Goal: Task Accomplishment & Management: Use online tool/utility

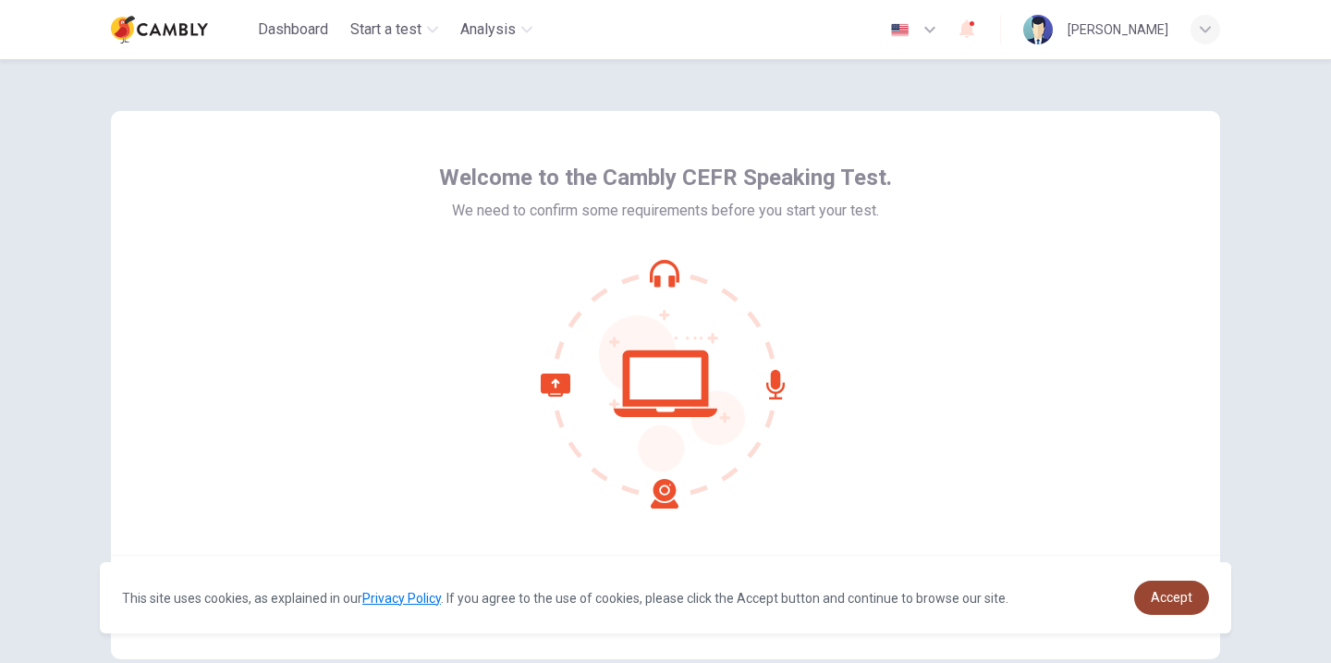
click at [1181, 592] on span "Accept" at bounding box center [1172, 597] width 42 height 15
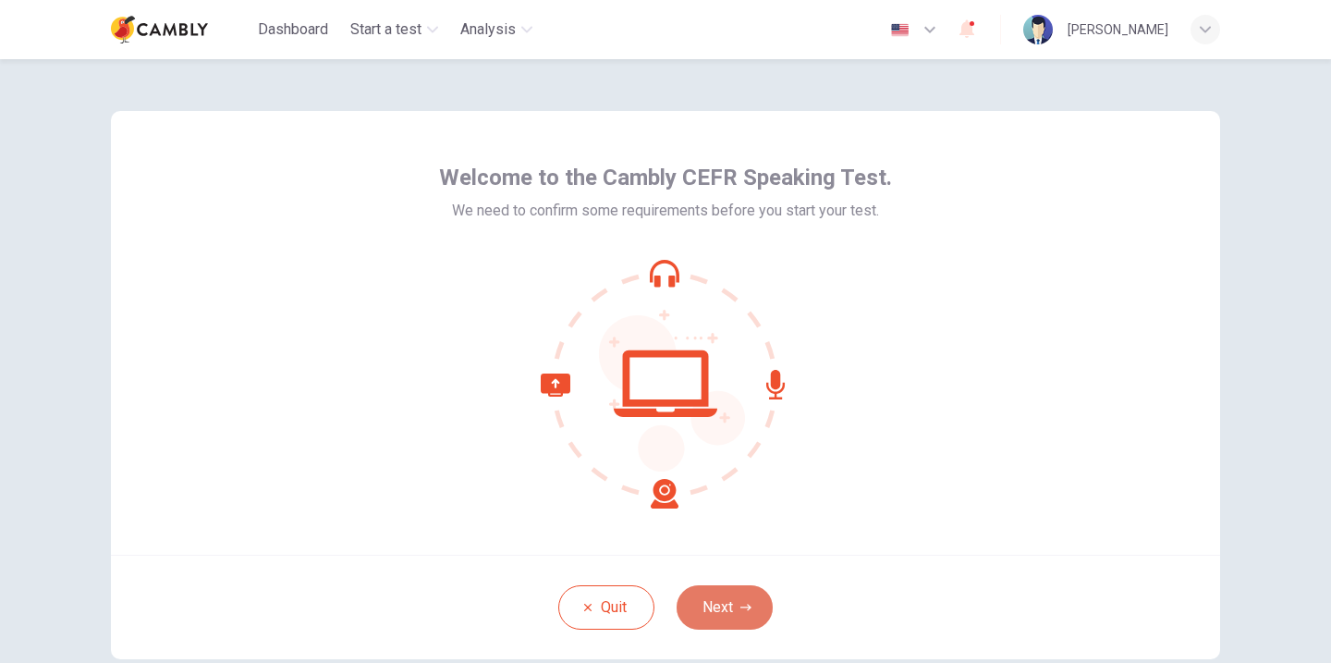
click at [737, 585] on button "Next" at bounding box center [725, 607] width 96 height 44
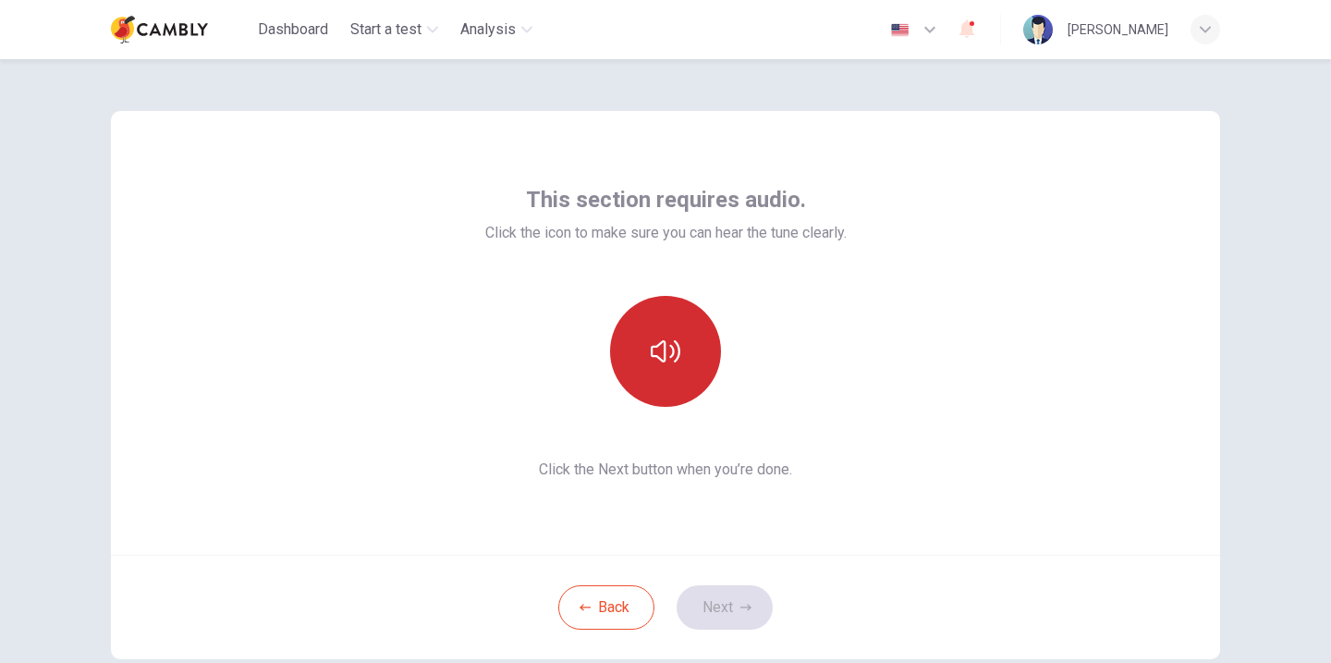
click at [660, 349] on icon "button" at bounding box center [666, 351] width 30 height 30
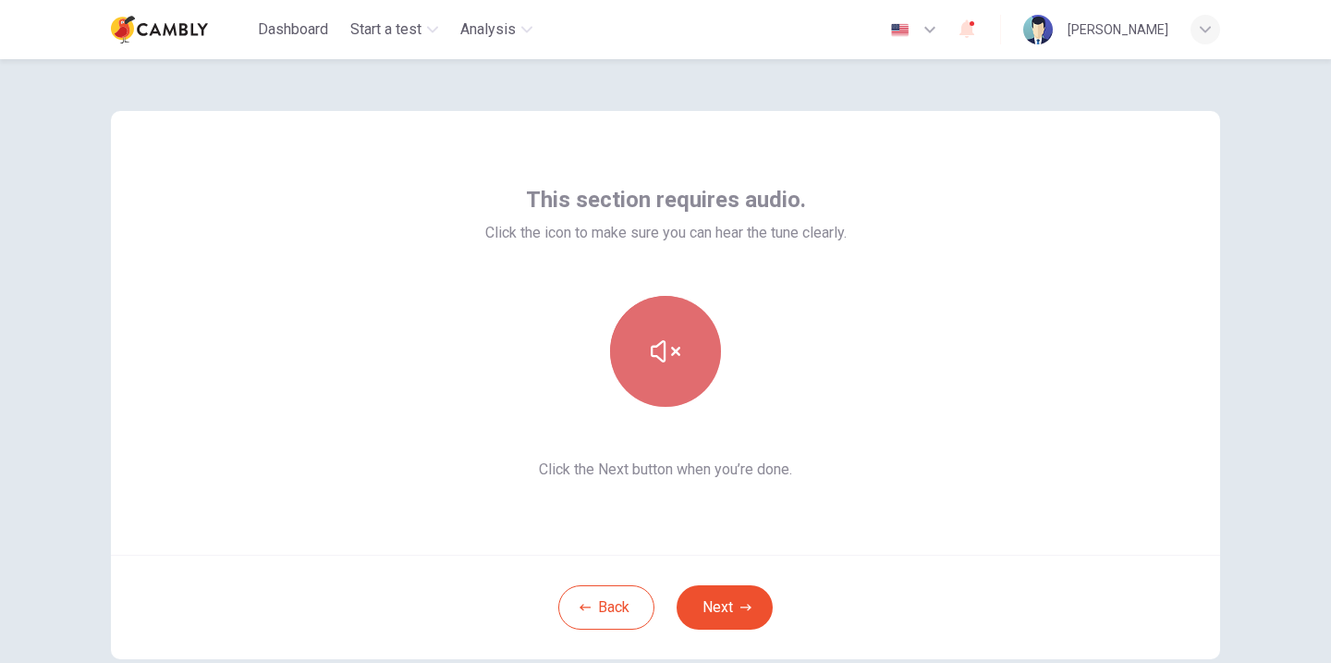
click at [689, 361] on button "button" at bounding box center [665, 351] width 111 height 111
click at [669, 323] on button "button" at bounding box center [665, 351] width 111 height 111
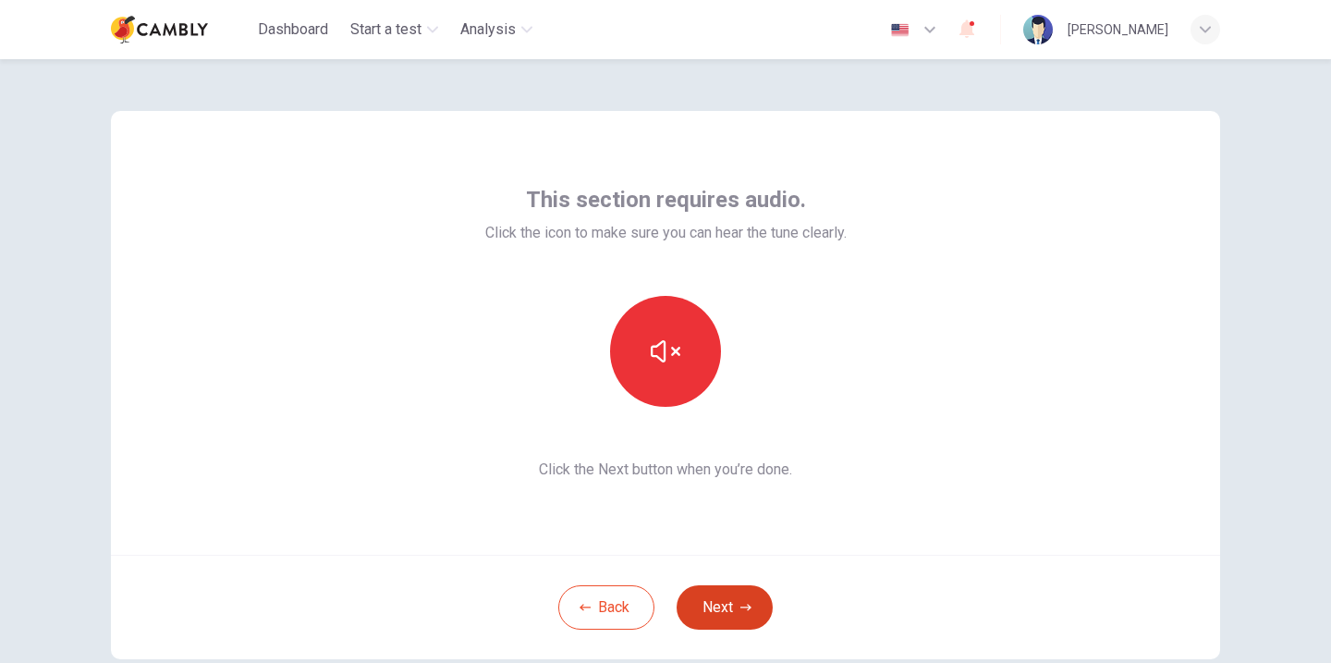
click at [725, 605] on button "Next" at bounding box center [725, 607] width 96 height 44
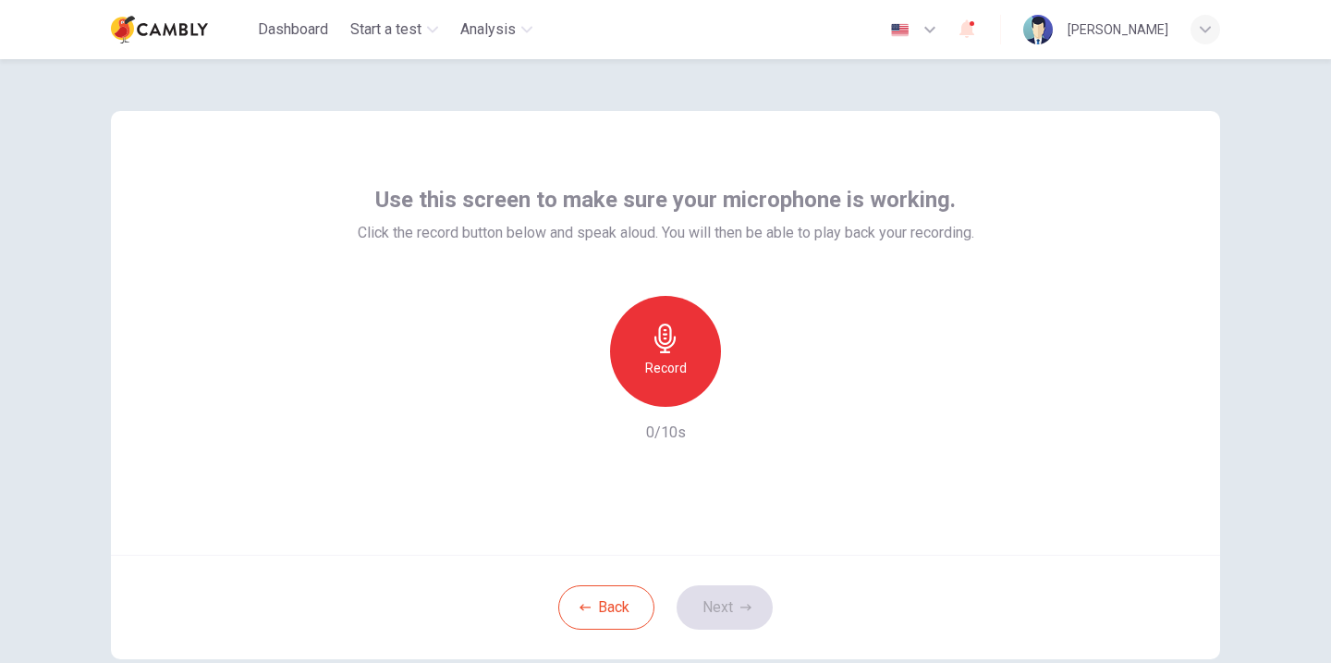
click at [698, 369] on div "Record" at bounding box center [665, 351] width 111 height 111
click at [741, 392] on icon "button" at bounding box center [750, 392] width 18 height 18
click at [752, 611] on button "Next" at bounding box center [725, 607] width 96 height 44
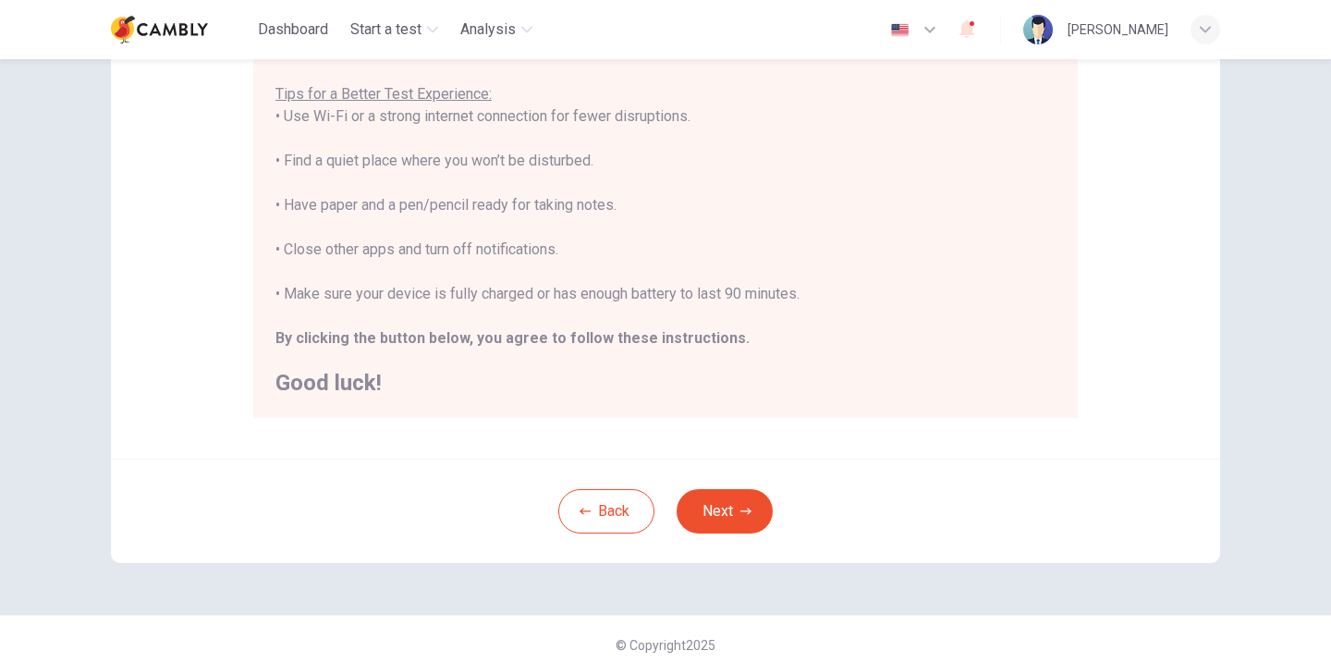
scroll to position [365, 0]
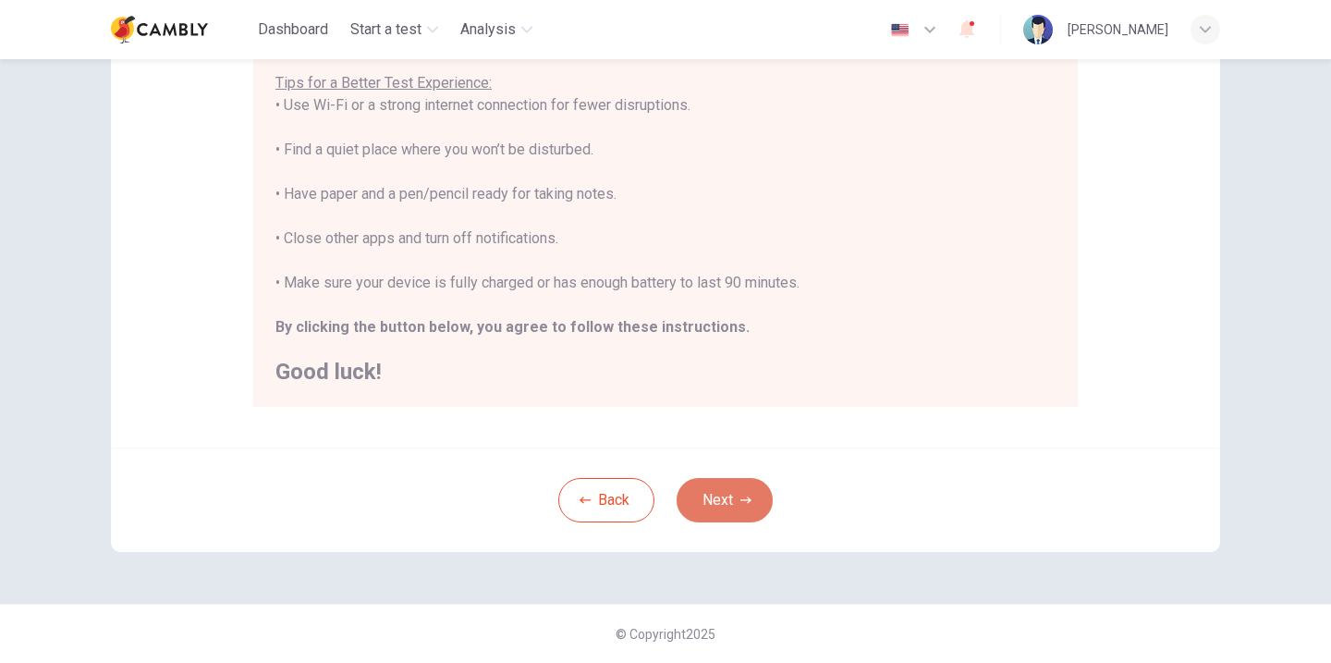
click at [703, 495] on button "Next" at bounding box center [725, 500] width 96 height 44
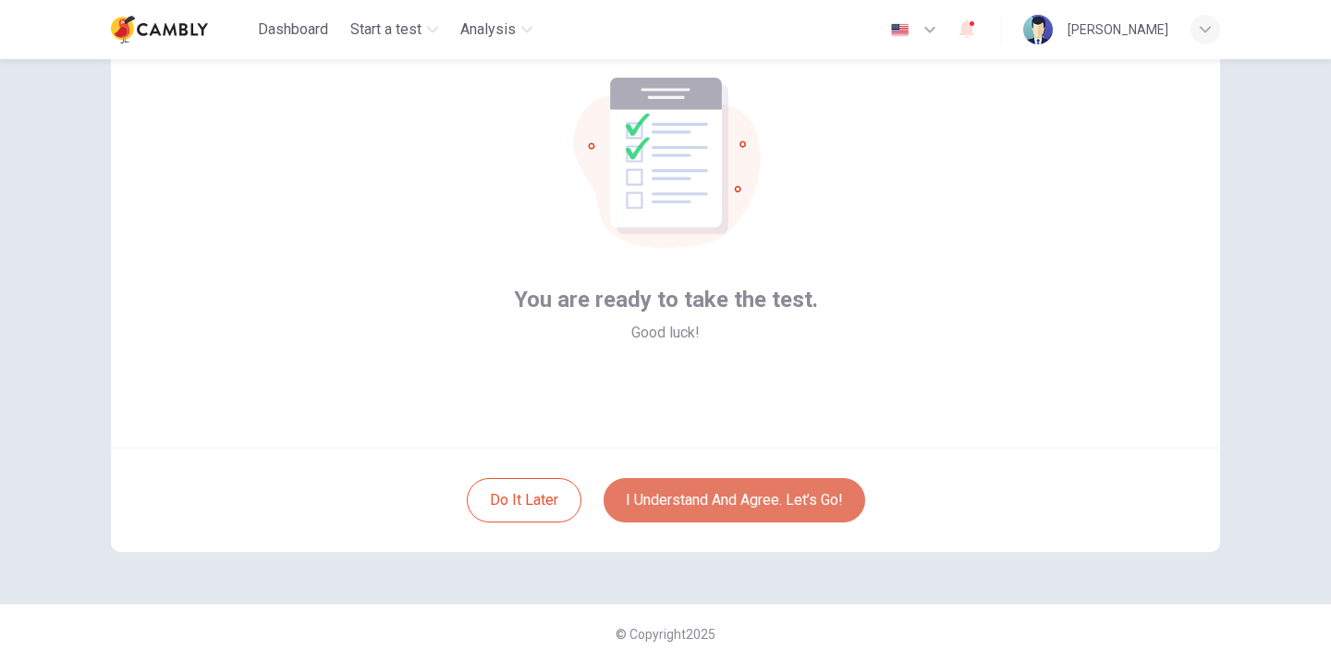
click at [720, 507] on button "I understand and agree. Let’s go!" at bounding box center [735, 500] width 262 height 44
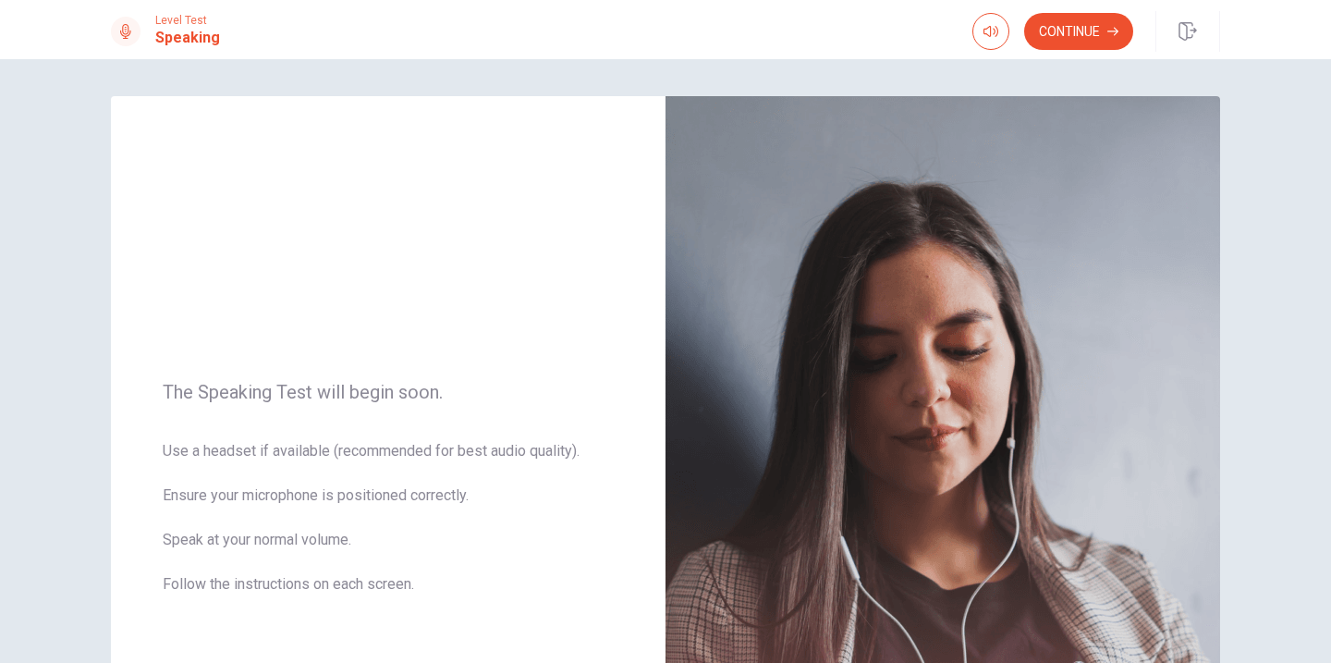
click at [1065, 38] on button "Continue" at bounding box center [1078, 31] width 109 height 37
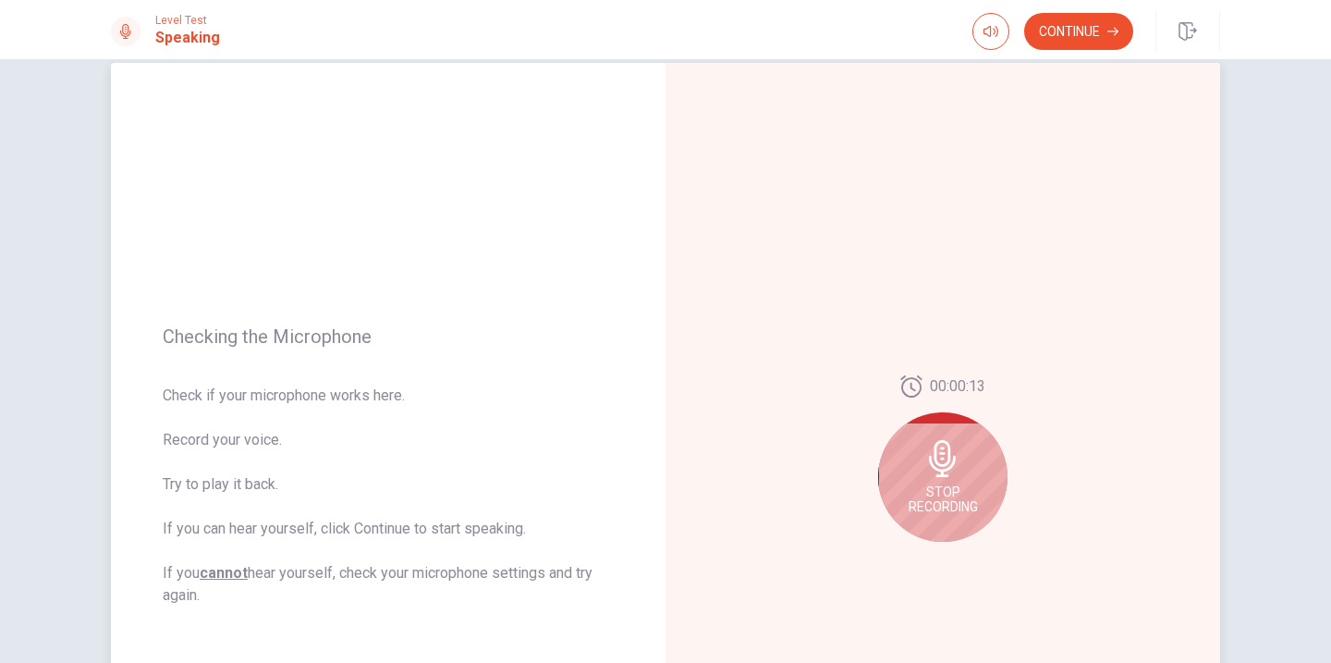
scroll to position [49, 0]
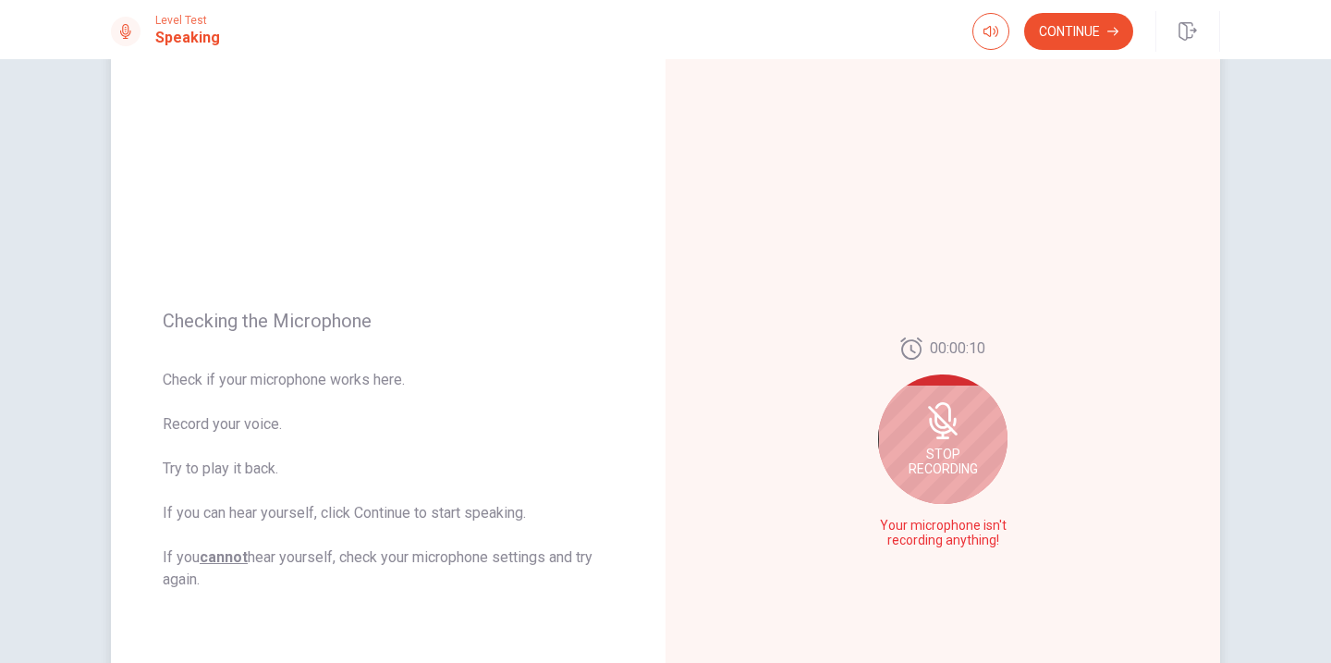
click at [949, 459] on span "Stop Recording" at bounding box center [943, 461] width 69 height 30
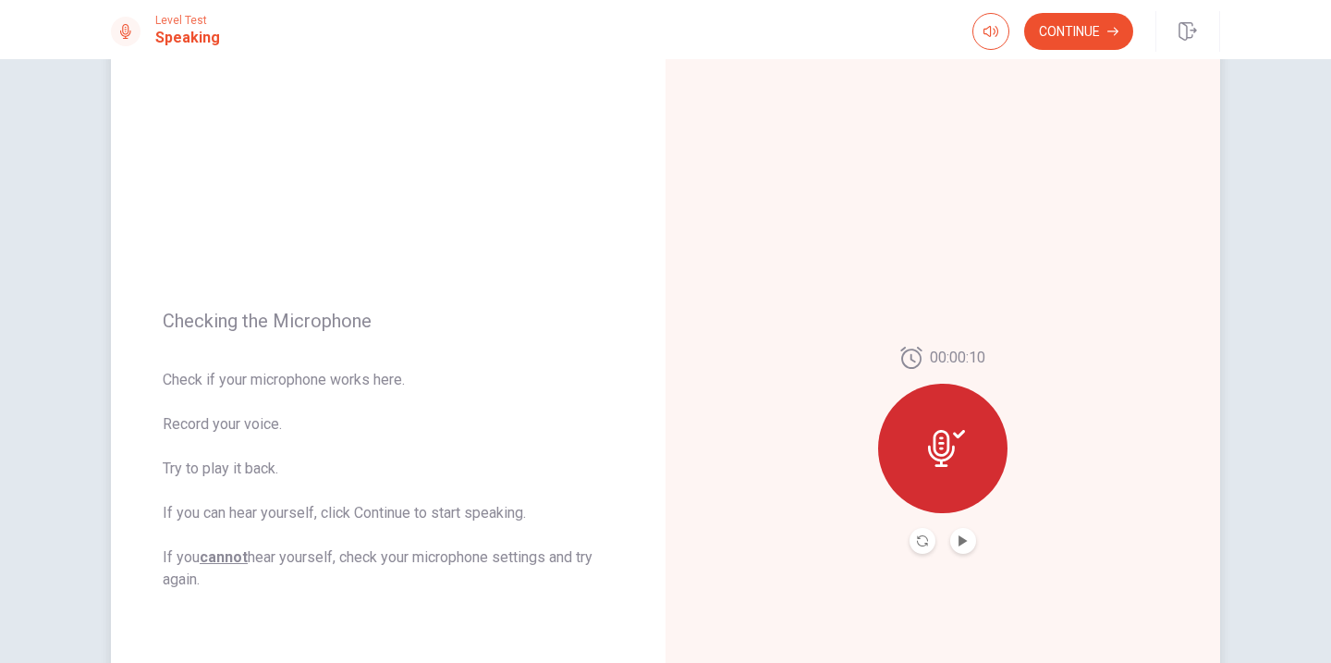
click at [949, 458] on icon at bounding box center [941, 448] width 27 height 37
click at [922, 540] on icon "Record Again" at bounding box center [922, 540] width 11 height 11
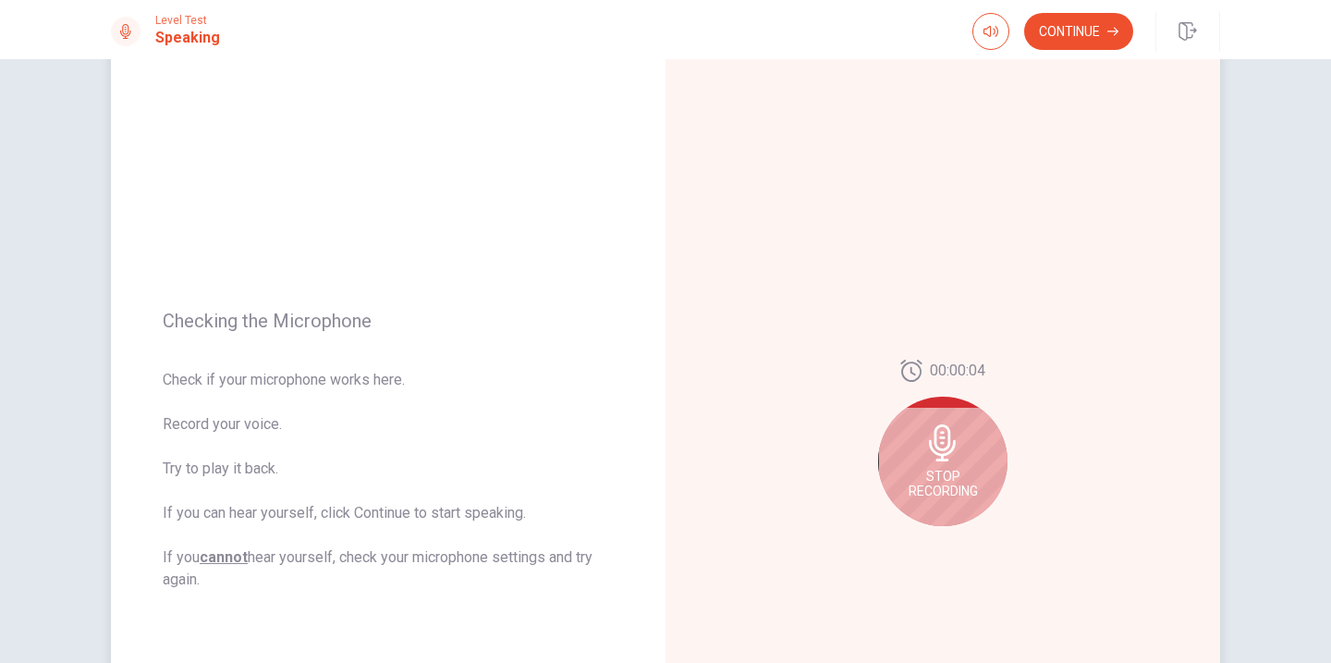
click at [941, 470] on span "Stop Recording" at bounding box center [943, 484] width 69 height 30
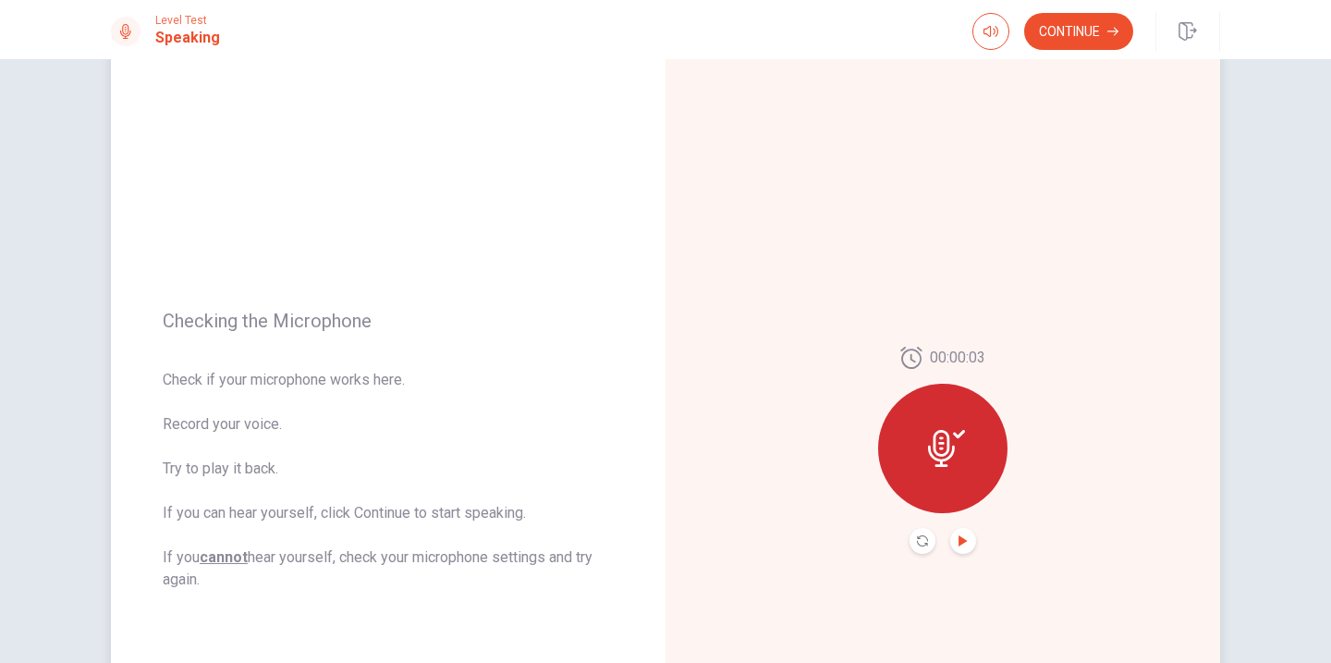
click at [960, 542] on icon "Play Audio" at bounding box center [963, 540] width 8 height 11
click at [1064, 37] on button "Continue" at bounding box center [1078, 31] width 109 height 37
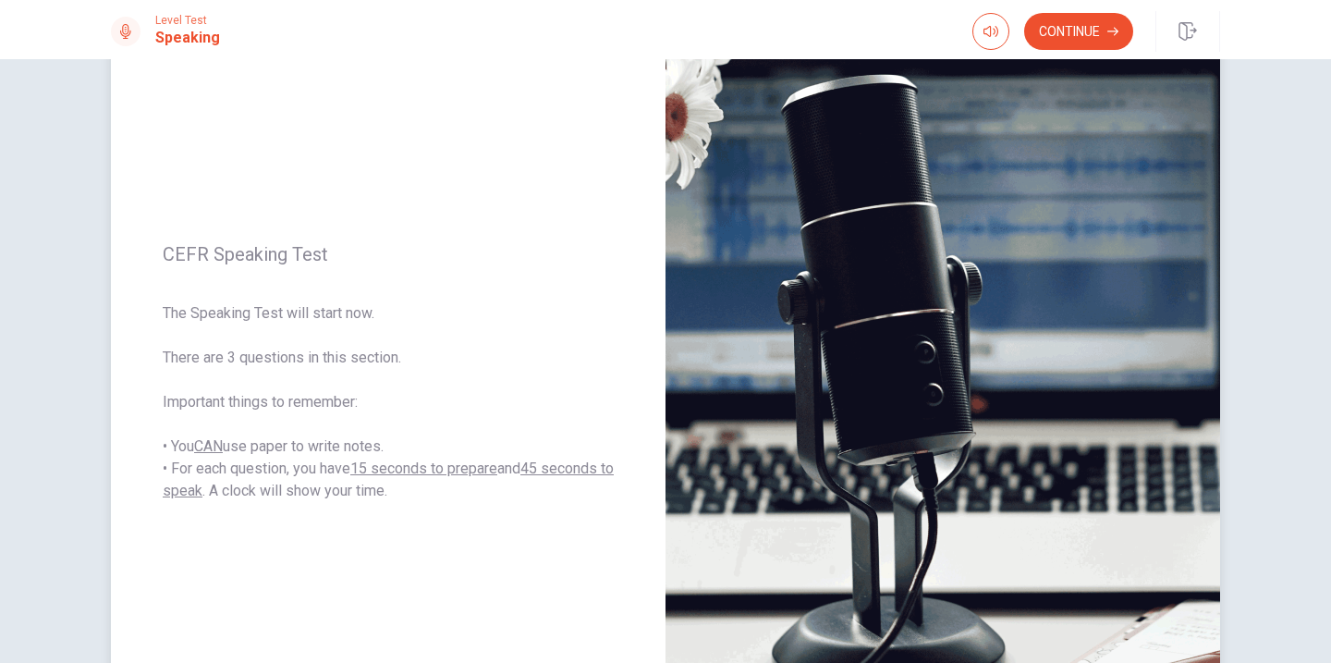
scroll to position [125, 0]
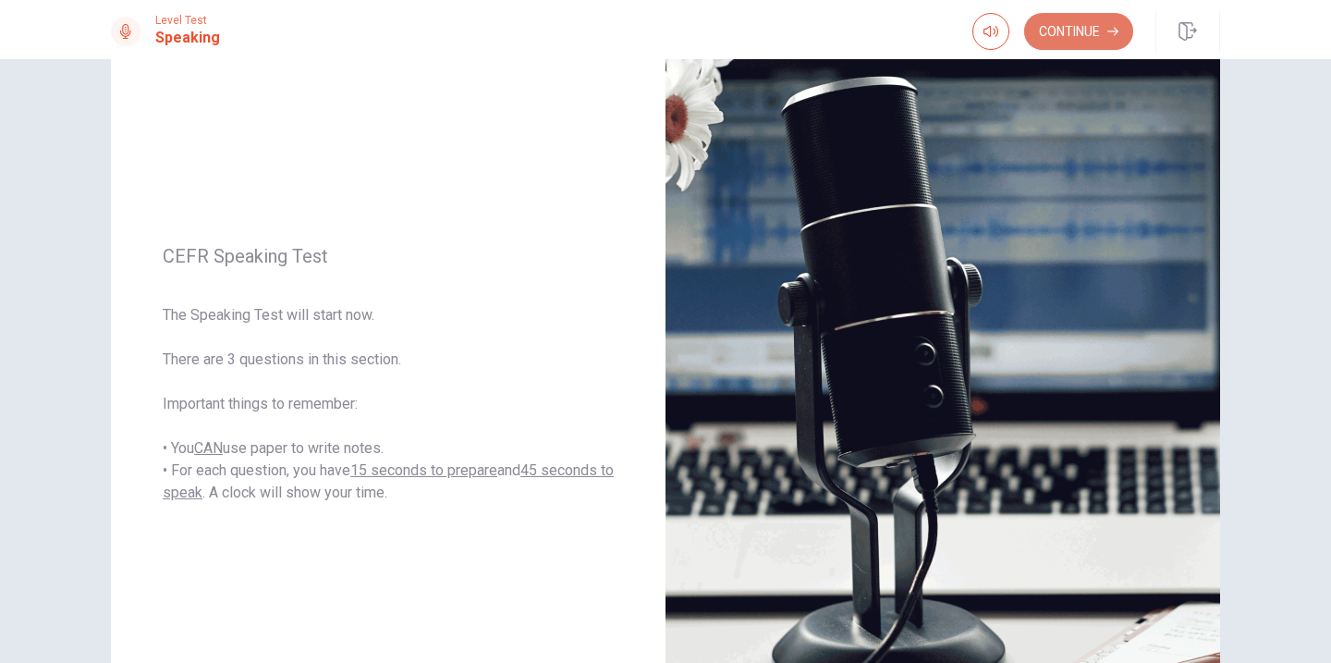
click at [1078, 29] on button "Continue" at bounding box center [1078, 31] width 109 height 37
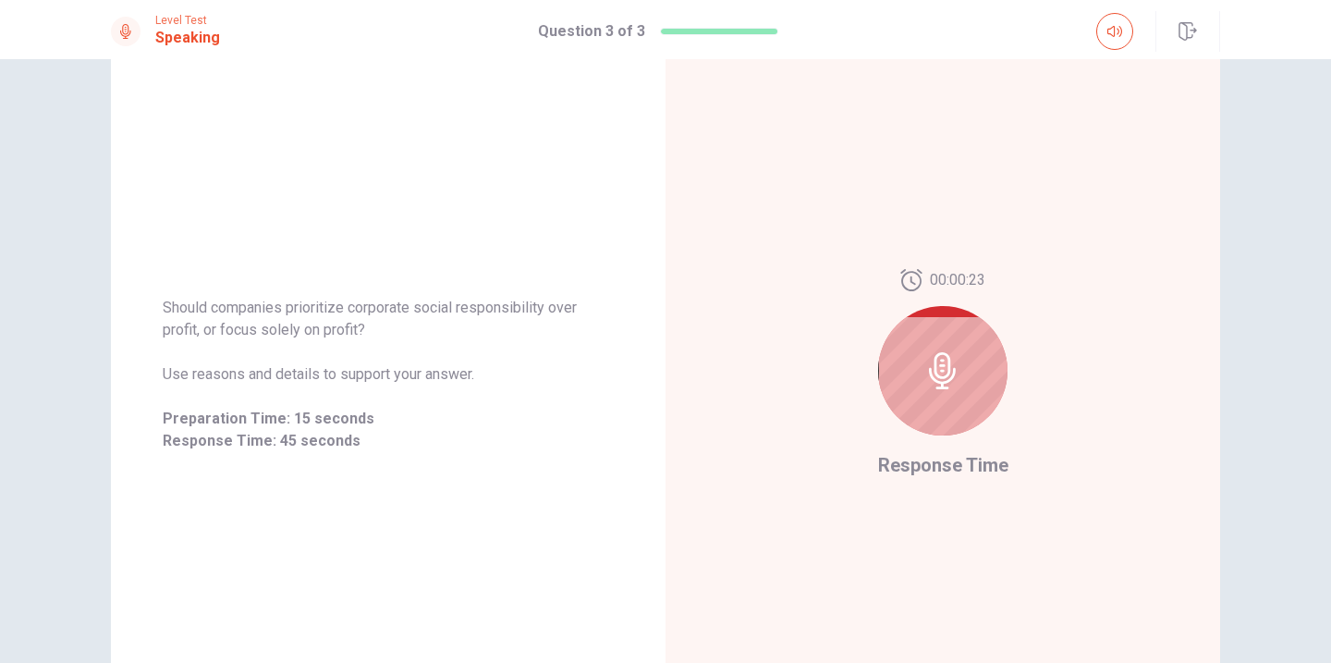
click at [454, 304] on span "Should companies prioritize corporate social responsibility over profit, or foc…" at bounding box center [388, 319] width 451 height 44
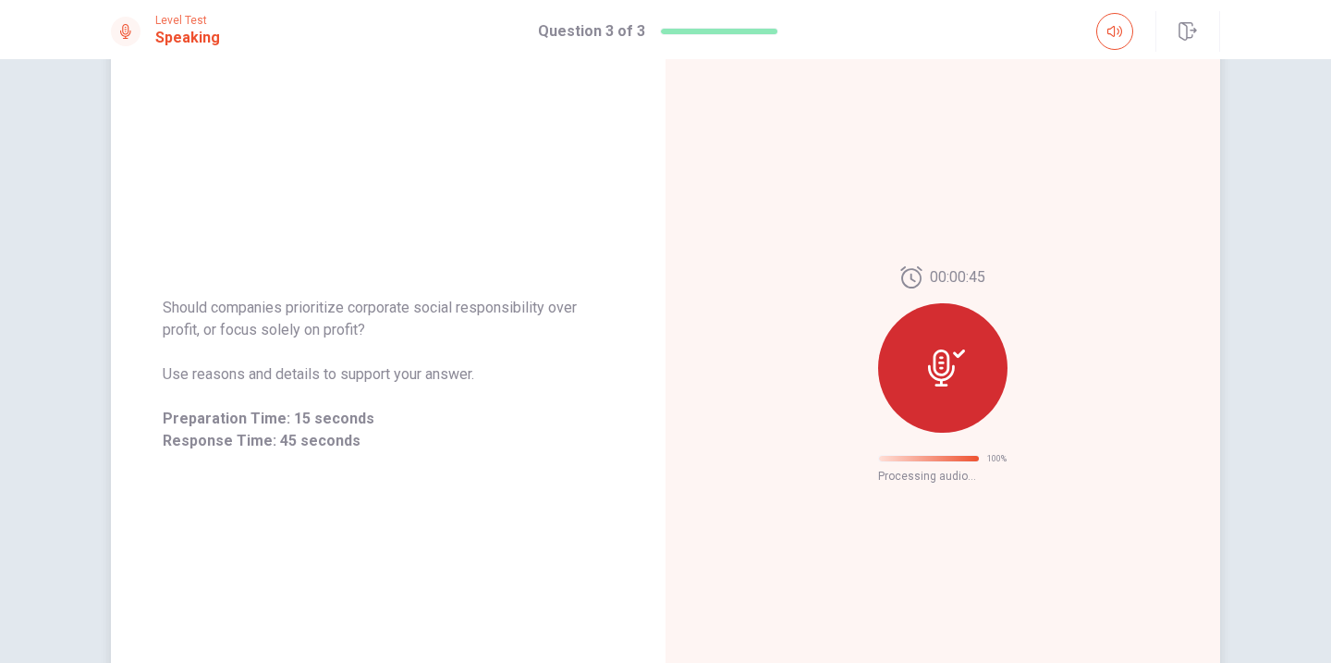
scroll to position [10, 0]
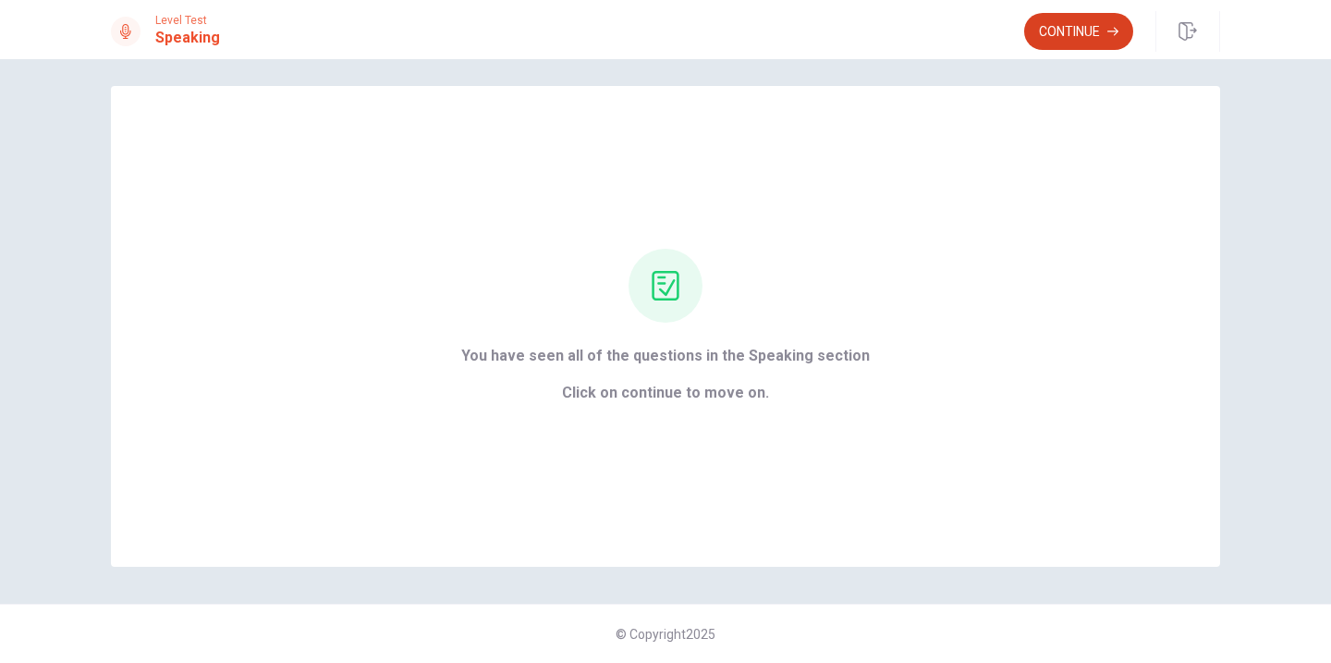
click at [1057, 36] on button "Continue" at bounding box center [1078, 31] width 109 height 37
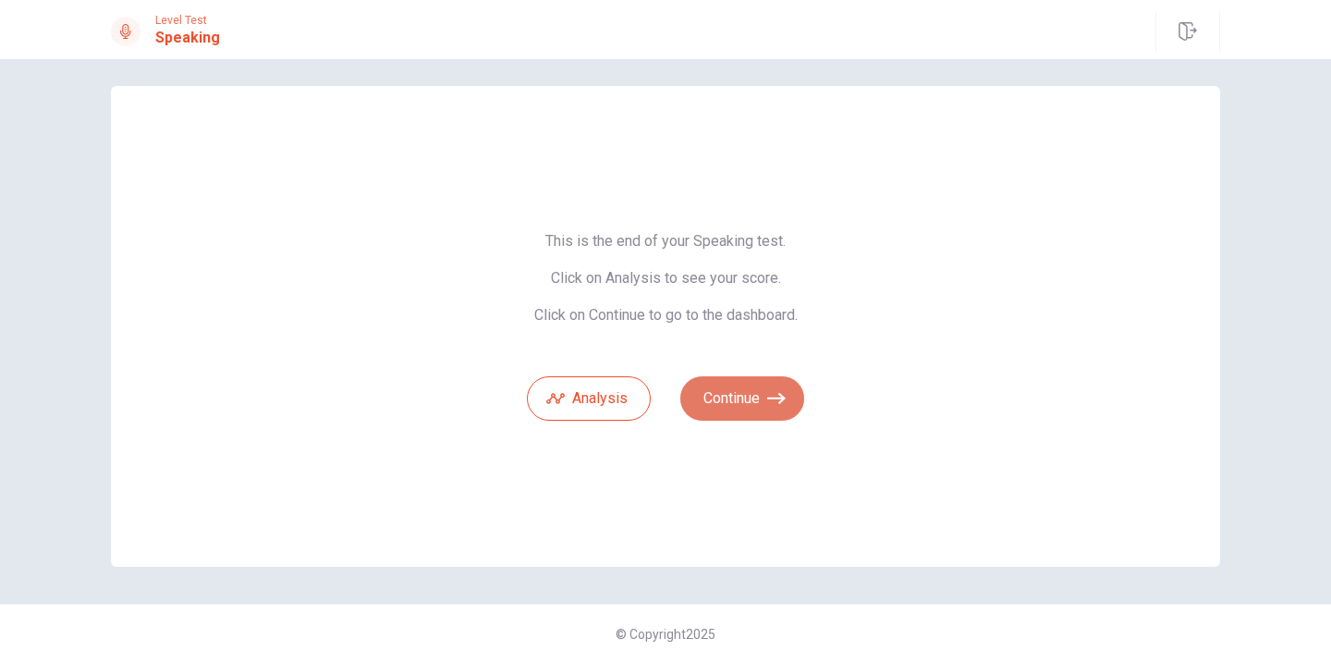
click at [766, 411] on button "Continue" at bounding box center [742, 398] width 124 height 44
